Goal: Task Accomplishment & Management: Complete application form

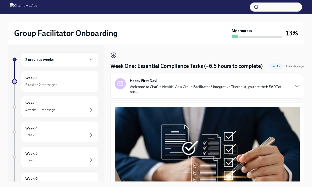
click at [50, 60] on h6 "2 previous weeks" at bounding box center [39, 60] width 28 height 6
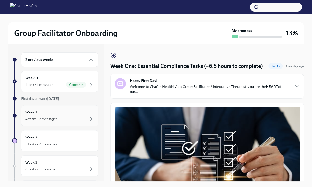
click at [46, 116] on div "4 tasks • 2 messages" at bounding box center [41, 118] width 32 height 5
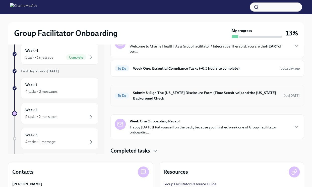
scroll to position [27, 0]
click at [184, 94] on h6 "Submit & Sign The [US_STATE] Disclosure Form (Time Sensitive!) and the [US_STAT…" at bounding box center [206, 95] width 146 height 11
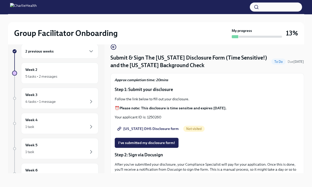
click at [149, 127] on span "[US_STATE] DHS Disclosure form" at bounding box center [148, 128] width 61 height 5
drag, startPoint x: 165, startPoint y: 116, endPoint x: 147, endPoint y: 114, distance: 18.0
click at [147, 115] on p "Your applicant ID is: 1250260" at bounding box center [207, 117] width 185 height 5
copy p "1250260"
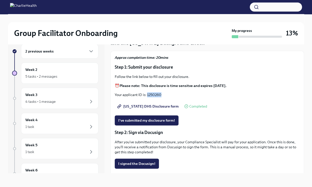
scroll to position [28, 0]
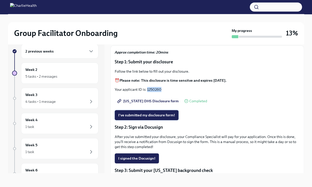
click at [147, 114] on span "I've submitted my disclosure form!" at bounding box center [146, 115] width 57 height 5
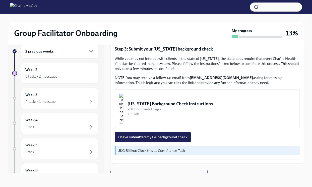
scroll to position [149, 0]
click at [165, 105] on div "[US_STATE] Background Check Instructions" at bounding box center [212, 104] width 168 height 6
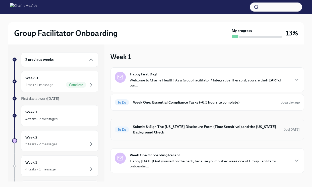
click at [154, 129] on h6 "Submit & Sign The [US_STATE] Disclosure Form (Time Sensitive!) and the [US_STAT…" at bounding box center [206, 129] width 146 height 11
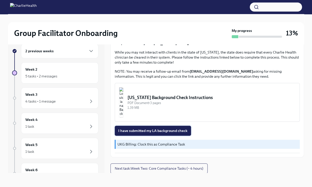
scroll to position [8, 0]
click at [166, 127] on button "I have submitted my LA background check" at bounding box center [153, 131] width 76 height 10
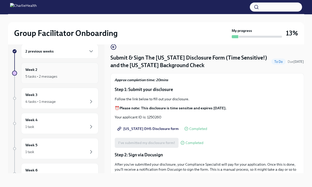
scroll to position [0, 0]
click at [57, 55] on div "2 previous weeks" at bounding box center [59, 51] width 77 height 15
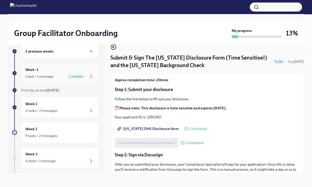
click at [57, 70] on div "Week -1 1 task • 1 message Complete" at bounding box center [59, 73] width 69 height 13
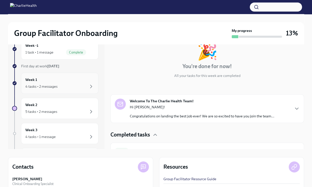
click at [48, 77] on div "Week 1 4 tasks • 2 messages" at bounding box center [59, 83] width 69 height 13
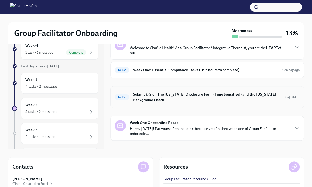
click at [207, 96] on h6 "Submit & Sign The [US_STATE] Disclosure Form (Time Sensitive!) and the [US_STAT…" at bounding box center [206, 96] width 146 height 11
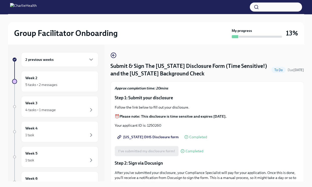
click at [61, 59] on div "2 previous weeks" at bounding box center [59, 60] width 69 height 6
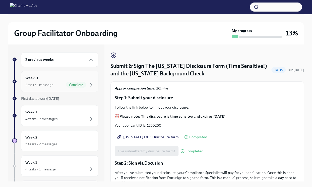
click at [54, 80] on div "Week -1 1 task • 1 message Complete" at bounding box center [59, 81] width 69 height 13
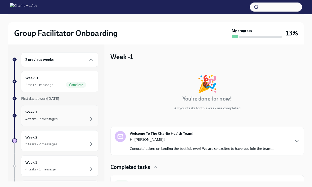
click at [48, 116] on div "4 tasks • 2 messages" at bounding box center [59, 119] width 69 height 6
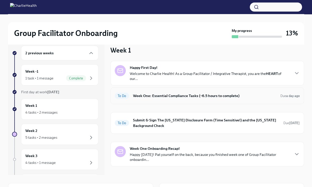
click at [182, 96] on h6 "Week One: Essential Compliance Tasks (~6.5 hours to complete)" at bounding box center [204, 96] width 143 height 6
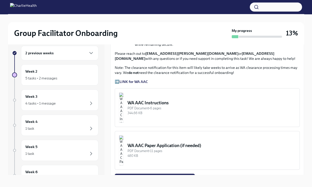
click at [124, 100] on img "button" at bounding box center [121, 107] width 5 height 30
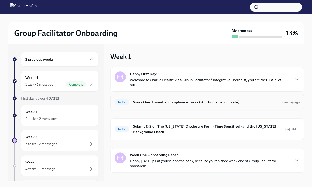
click at [162, 100] on h6 "Week One: Essential Compliance Tasks (~6.5 hours to complete)" at bounding box center [204, 102] width 143 height 6
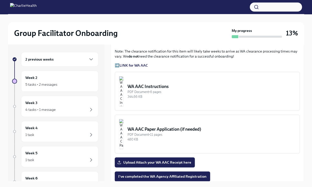
scroll to position [380, 0]
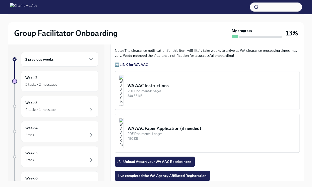
click at [176, 127] on div "WA AAC Paper Application (if needed)" at bounding box center [212, 128] width 168 height 6
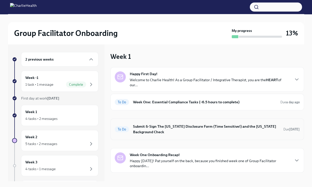
click at [167, 125] on h6 "Submit & Sign The [US_STATE] Disclosure Form (Time Sensitive!) and the [US_STAT…" at bounding box center [206, 129] width 146 height 11
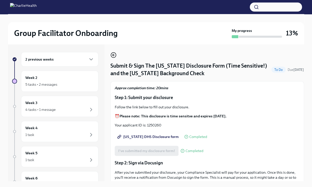
click at [113, 56] on icon "button" at bounding box center [114, 55] width 6 height 6
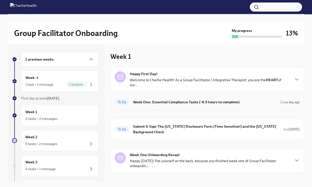
click at [179, 102] on h6 "Week One: Essential Compliance Tasks (~6.5 hours to complete)" at bounding box center [204, 102] width 143 height 6
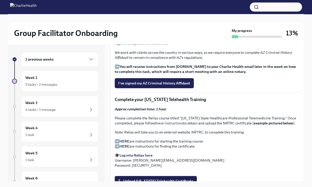
scroll to position [609, 0]
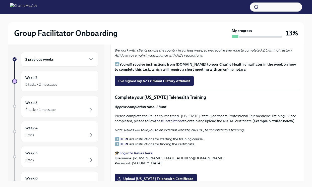
click at [139, 153] on strong "Log into Relias here" at bounding box center [136, 153] width 33 height 5
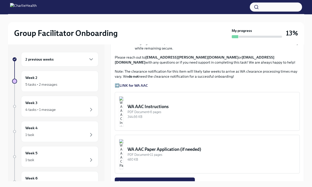
scroll to position [359, 0]
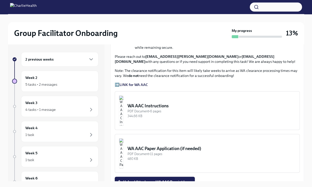
click at [138, 85] on strong "LINK for WA AAC" at bounding box center [134, 84] width 28 height 5
click at [120, 84] on p "➡️ LINK for WA AAC" at bounding box center [207, 84] width 185 height 5
click at [123, 84] on strong "LINK for WA AAC" at bounding box center [134, 84] width 28 height 5
click at [117, 83] on p "➡️ LINK for WA AAC" at bounding box center [207, 84] width 185 height 5
click at [127, 84] on strong "LINK for WA AAC" at bounding box center [134, 84] width 28 height 5
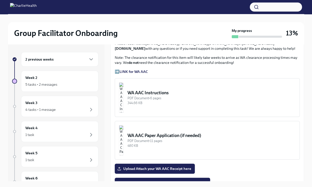
scroll to position [373, 0]
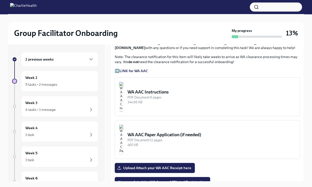
click at [124, 93] on img "button" at bounding box center [121, 97] width 5 height 30
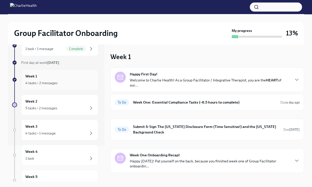
scroll to position [59, 0]
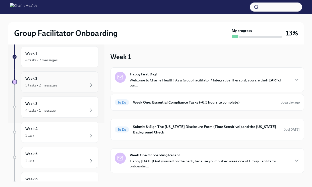
click at [65, 82] on div "5 tasks • 2 messages" at bounding box center [59, 85] width 69 height 6
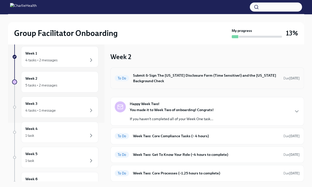
click at [170, 78] on h6 "Submit & Sign The [US_STATE] Disclosure Form (Time Sensitive!) and the [US_STAT…" at bounding box center [206, 78] width 146 height 11
